Goal: Task Accomplishment & Management: Use online tool/utility

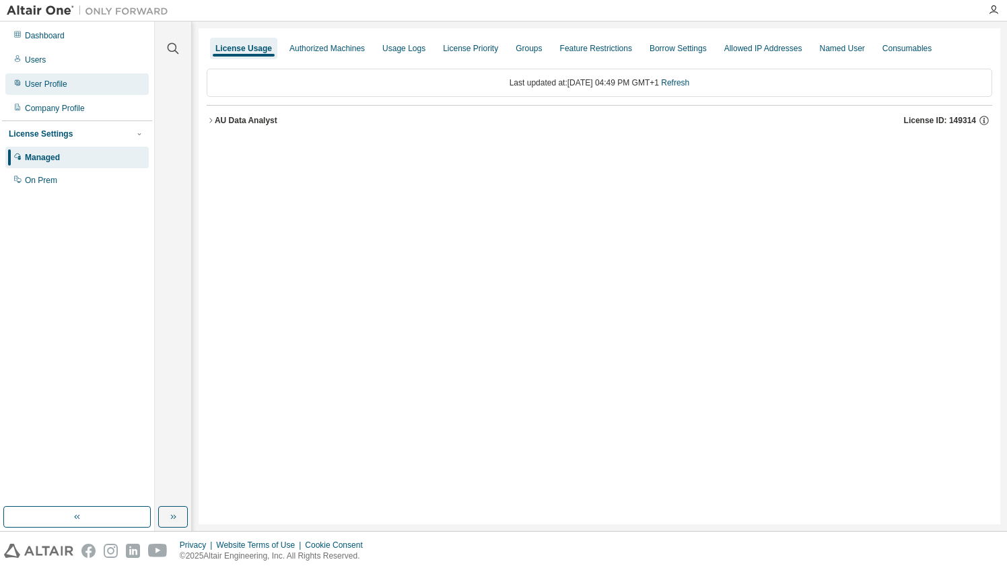
click at [32, 81] on div "User Profile" at bounding box center [46, 84] width 42 height 11
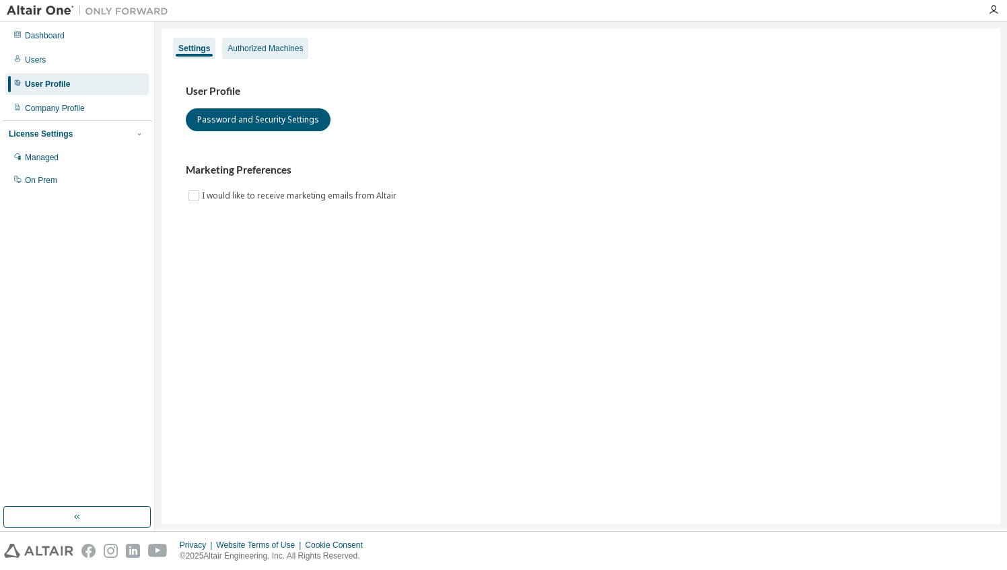
click at [275, 44] on div "Authorized Machines" at bounding box center [265, 48] width 75 height 11
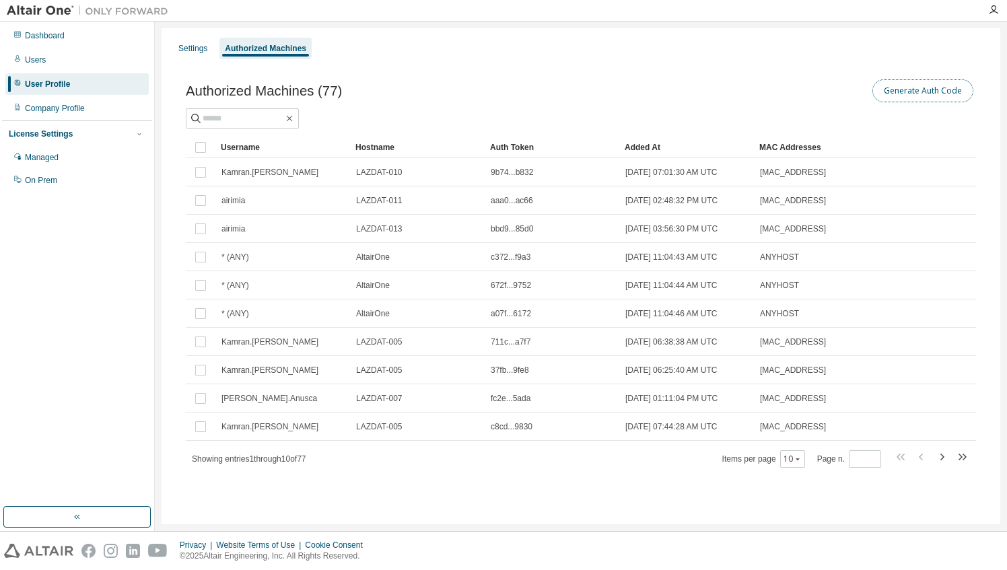
click at [928, 88] on button "Generate Auth Code" at bounding box center [922, 90] width 101 height 23
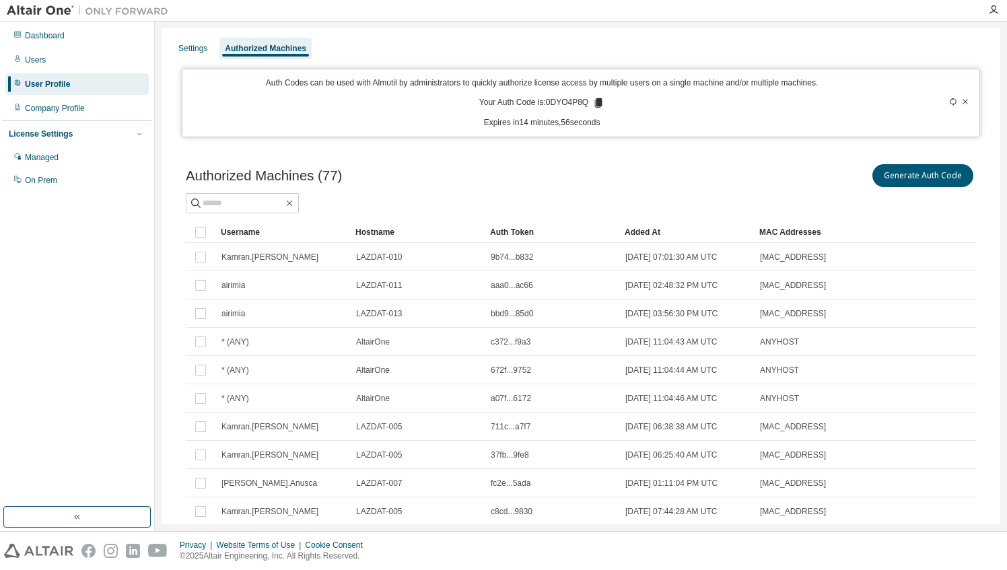
click at [565, 104] on p "Your Auth Code is: 0DYO4P8Q" at bounding box center [541, 103] width 125 height 12
copy p "0DYO4P8Q"
